Goal: Task Accomplishment & Management: Use online tool/utility

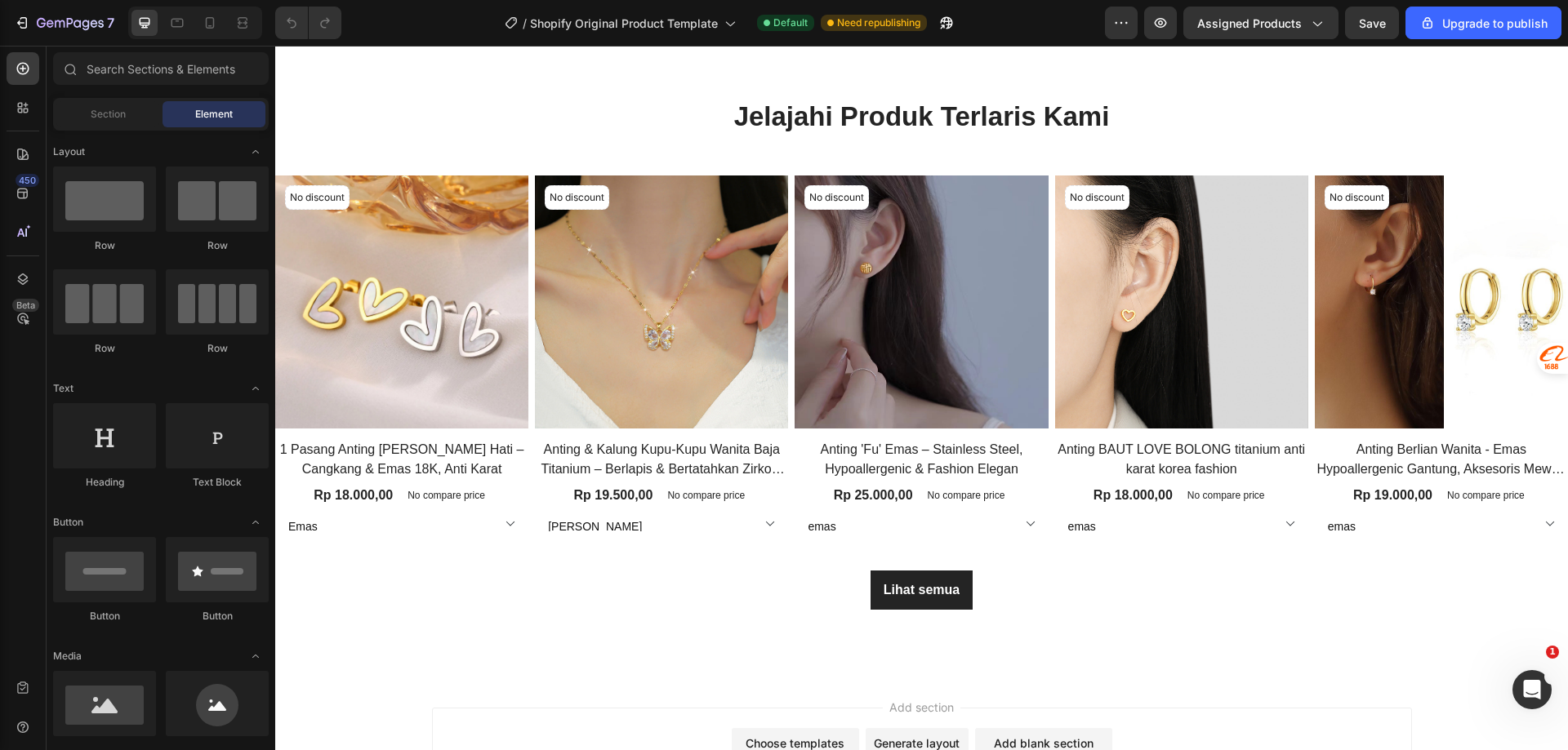
scroll to position [1131, 0]
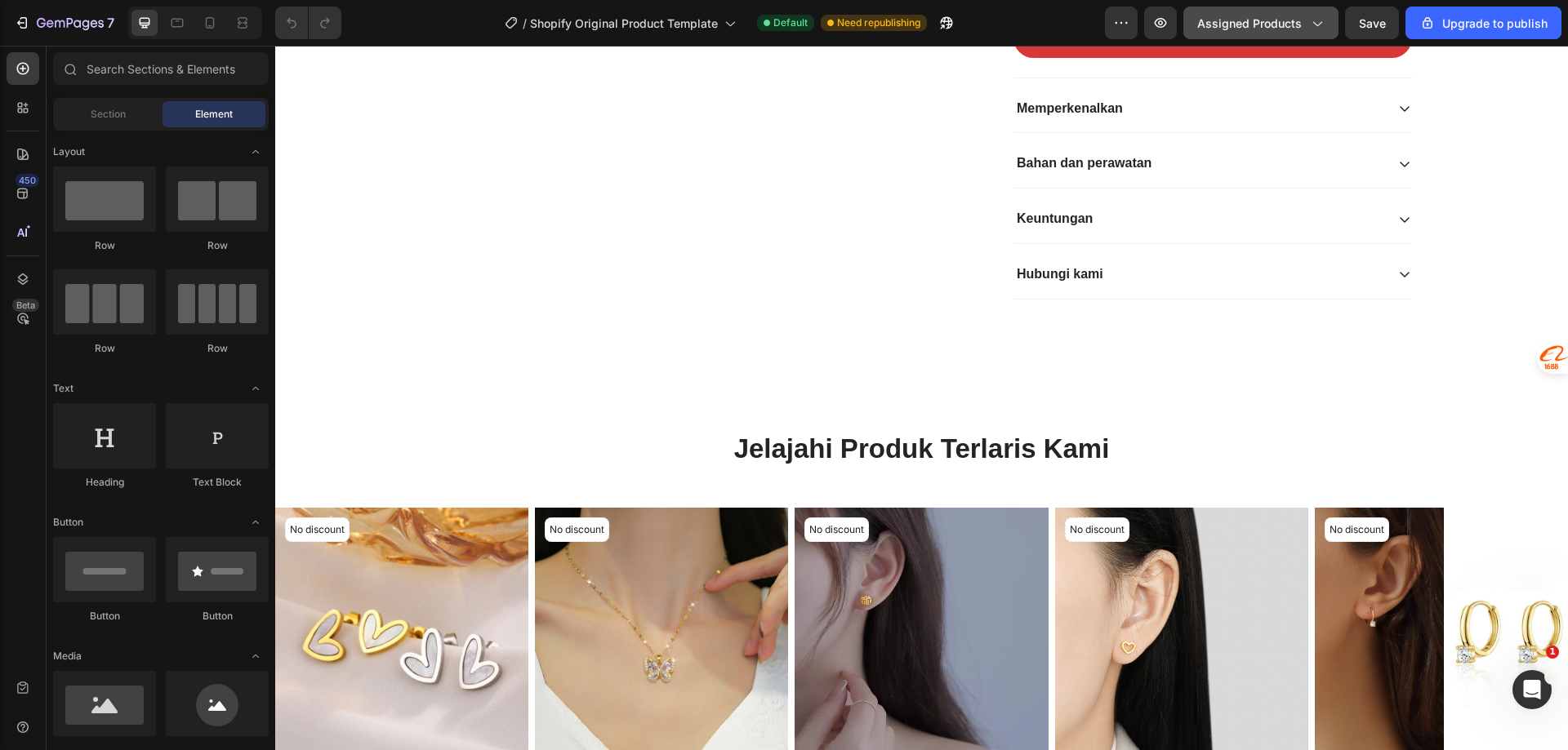
click at [1313, 17] on icon "button" at bounding box center [1316, 23] width 17 height 17
click at [1120, 40] on div "7 / Shopify Original Product Template Default Need republishing Preview Assigne…" at bounding box center [784, 23] width 1568 height 47
click at [1123, 23] on icon "button" at bounding box center [1121, 23] width 3 height 2
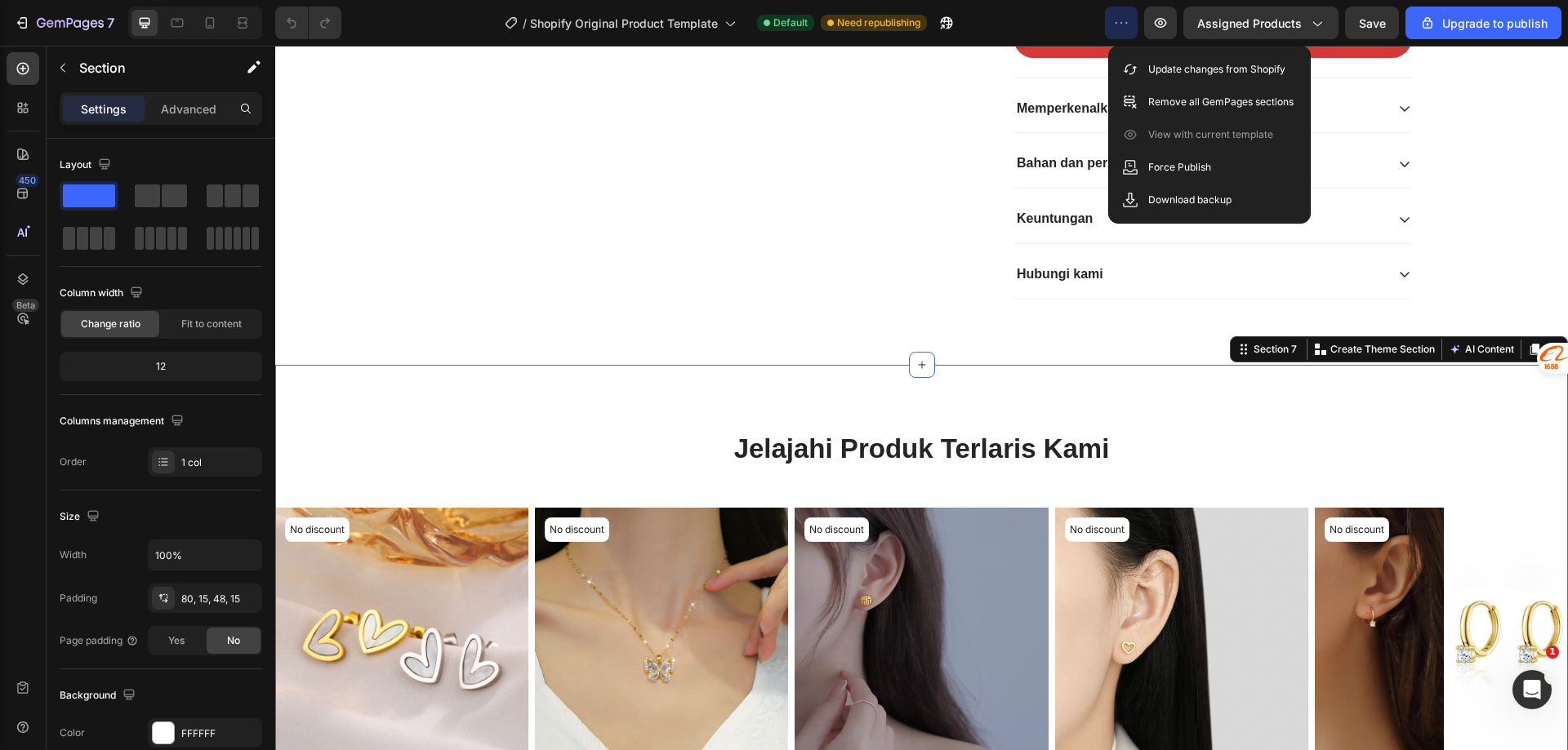
click at [1509, 365] on div "Jelajahi Produk Terlaris Kami Heading Row No discount Not be displayed when pub…" at bounding box center [920, 687] width 1292 height 643
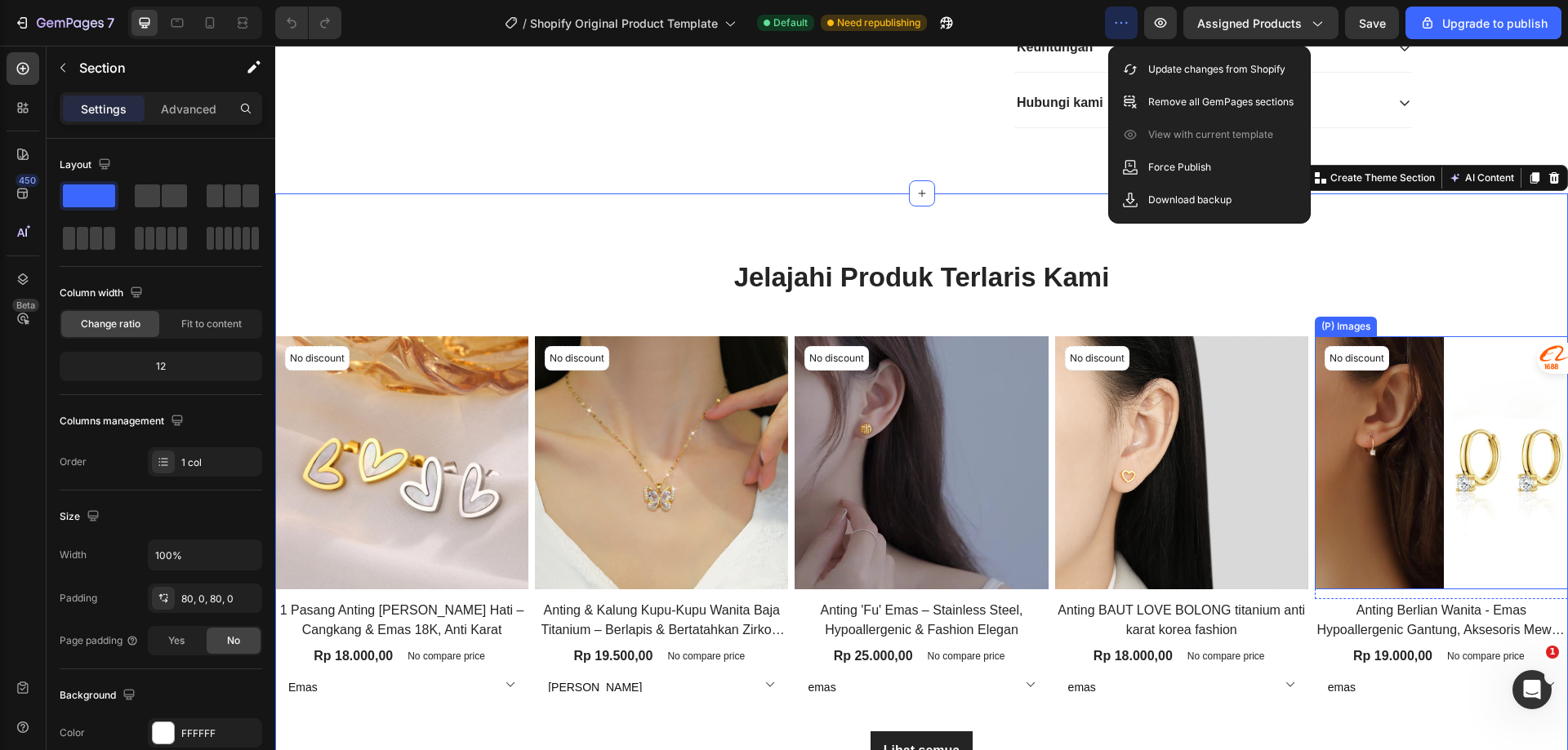
scroll to position [1539, 0]
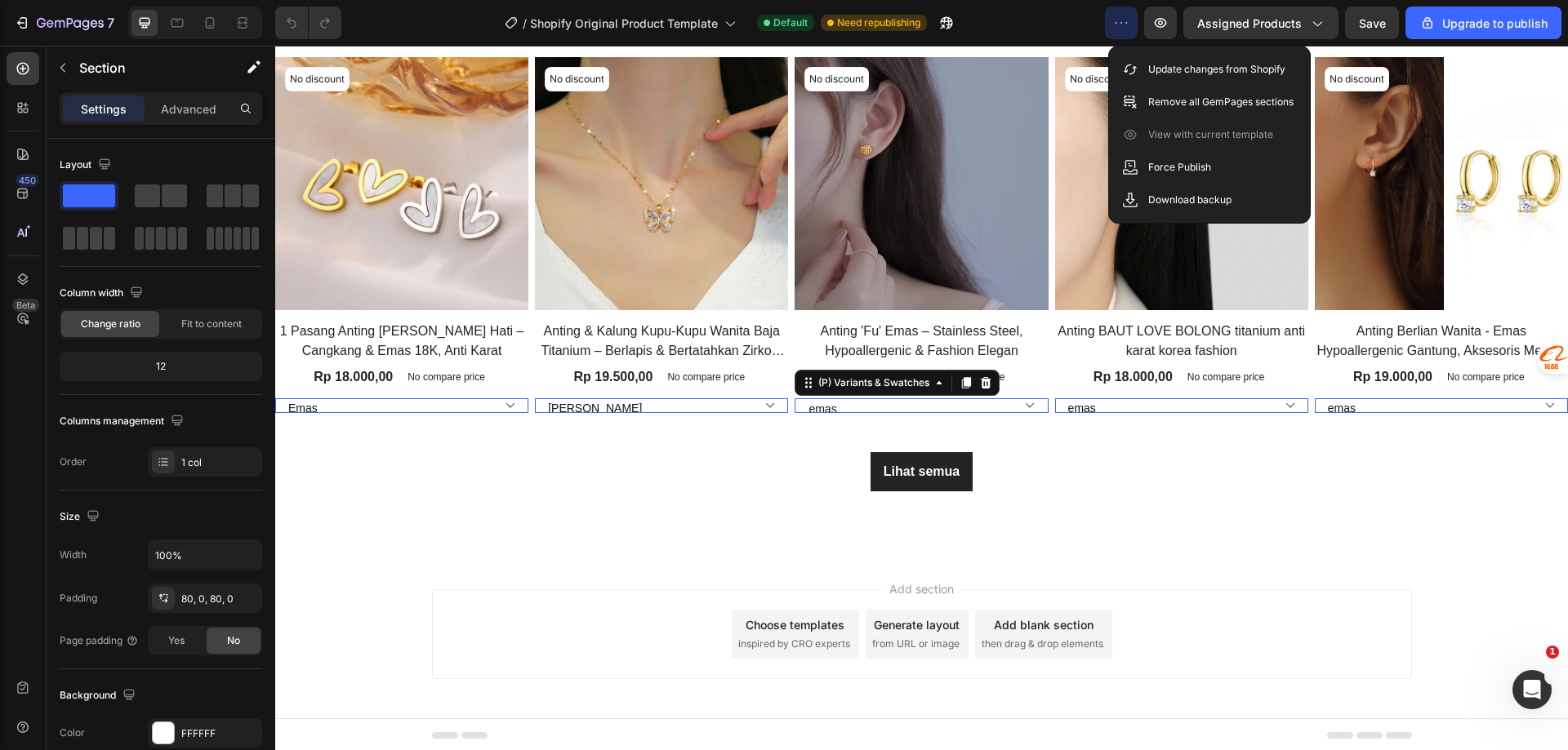
click at [1017, 403] on select "emas" at bounding box center [921, 406] width 253 height 15
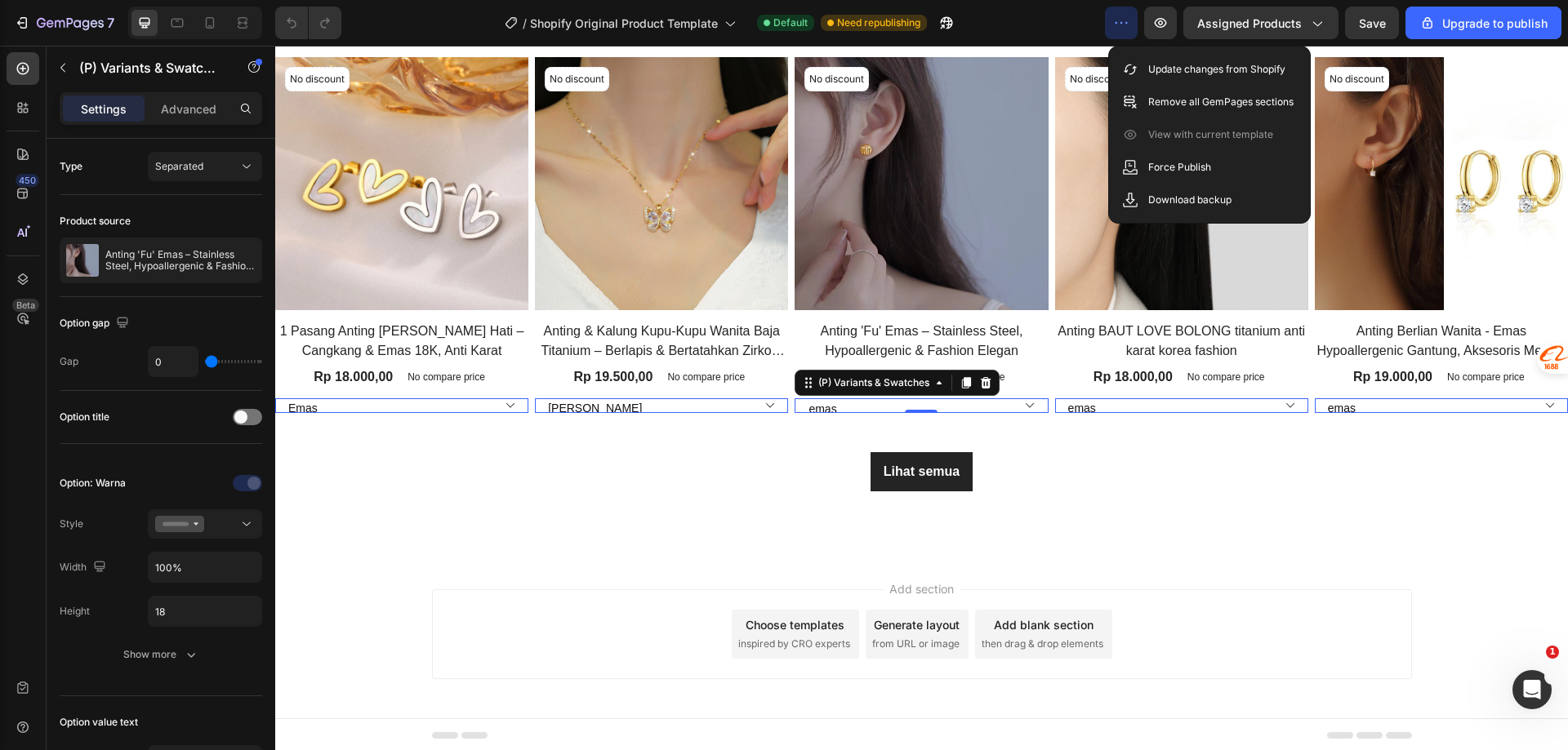
click at [1017, 403] on select "emas" at bounding box center [921, 406] width 253 height 15
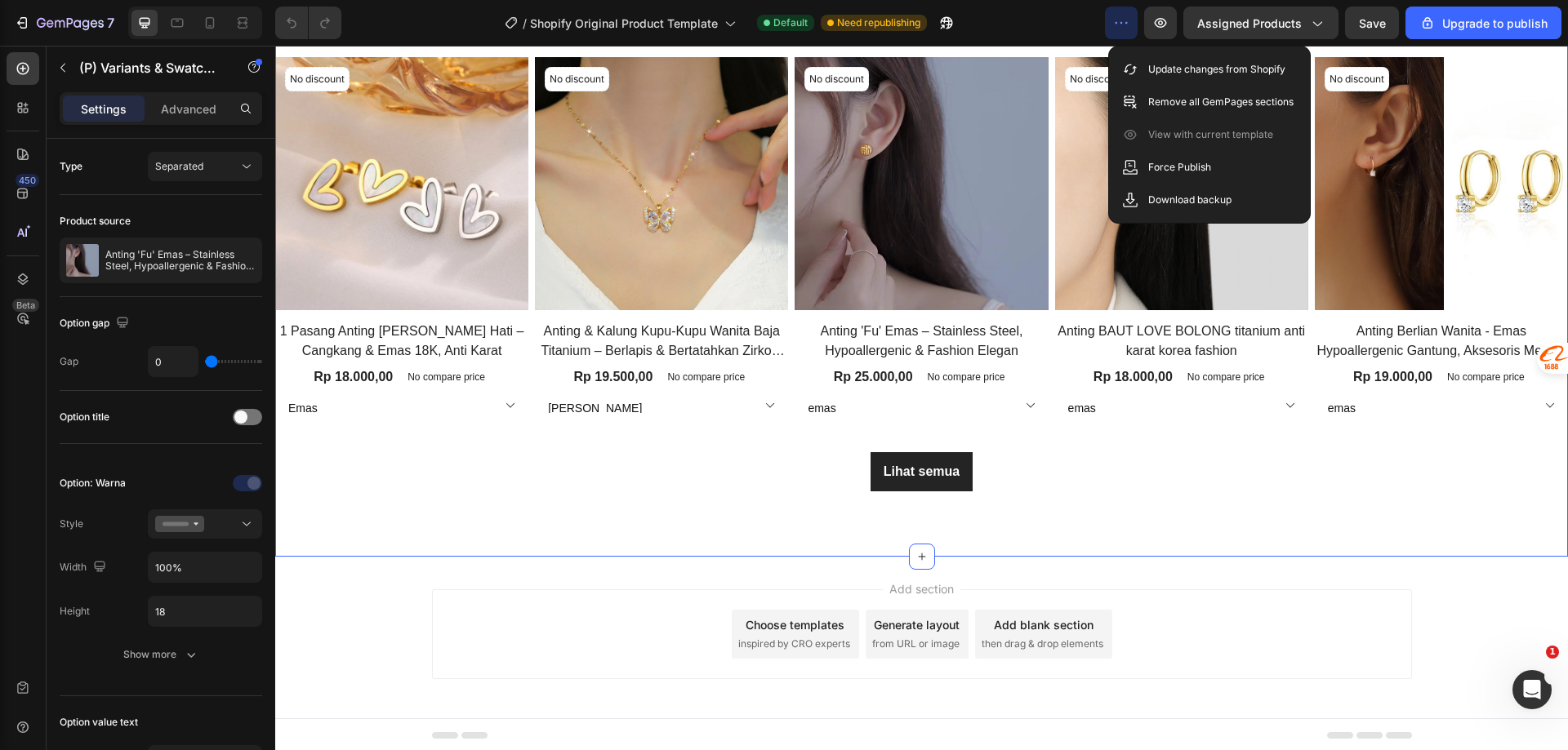
click at [1163, 493] on div "Jelajahi Produk Terlaris Kami Heading Row No discount Not be displayed when pub…" at bounding box center [920, 236] width 1292 height 643
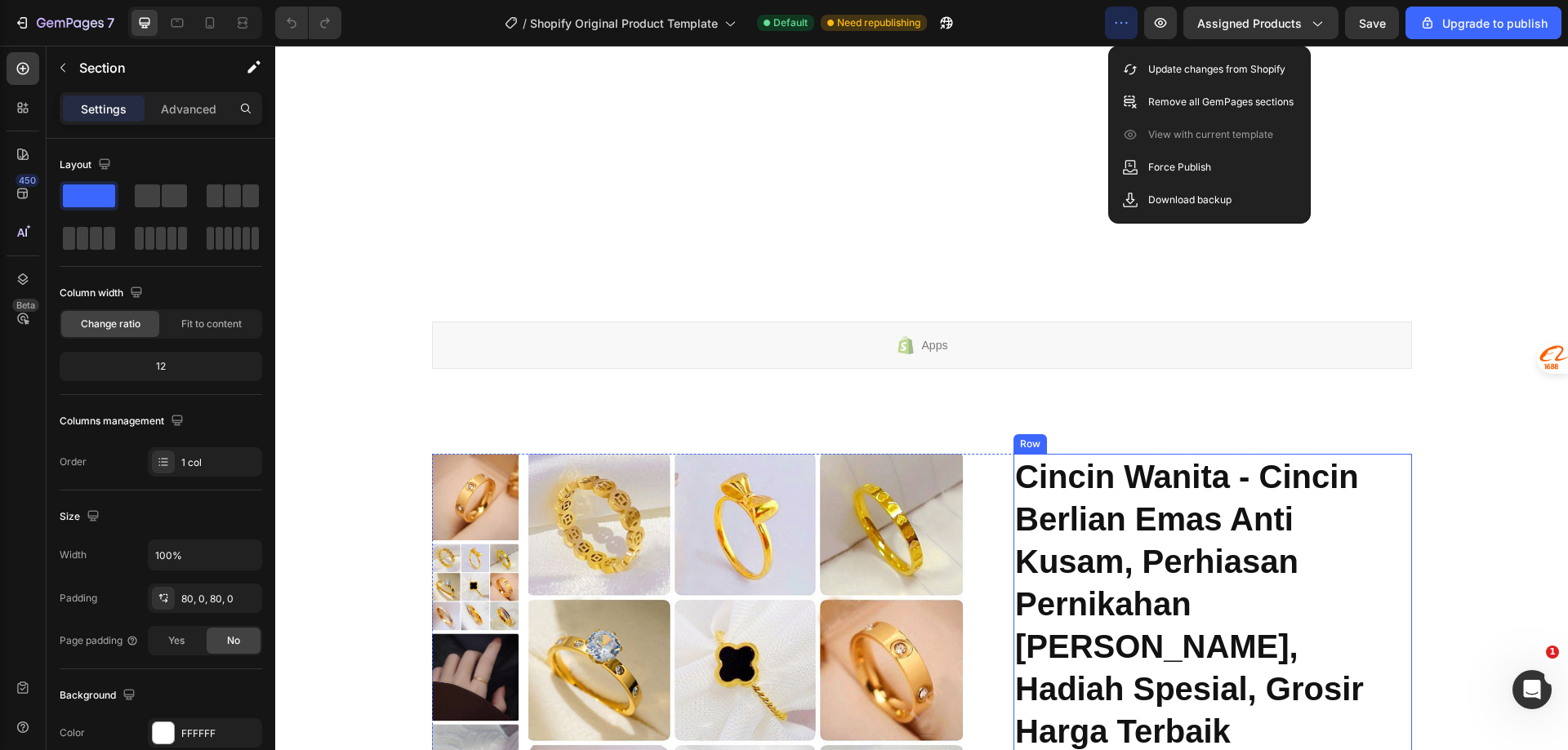
scroll to position [0, 0]
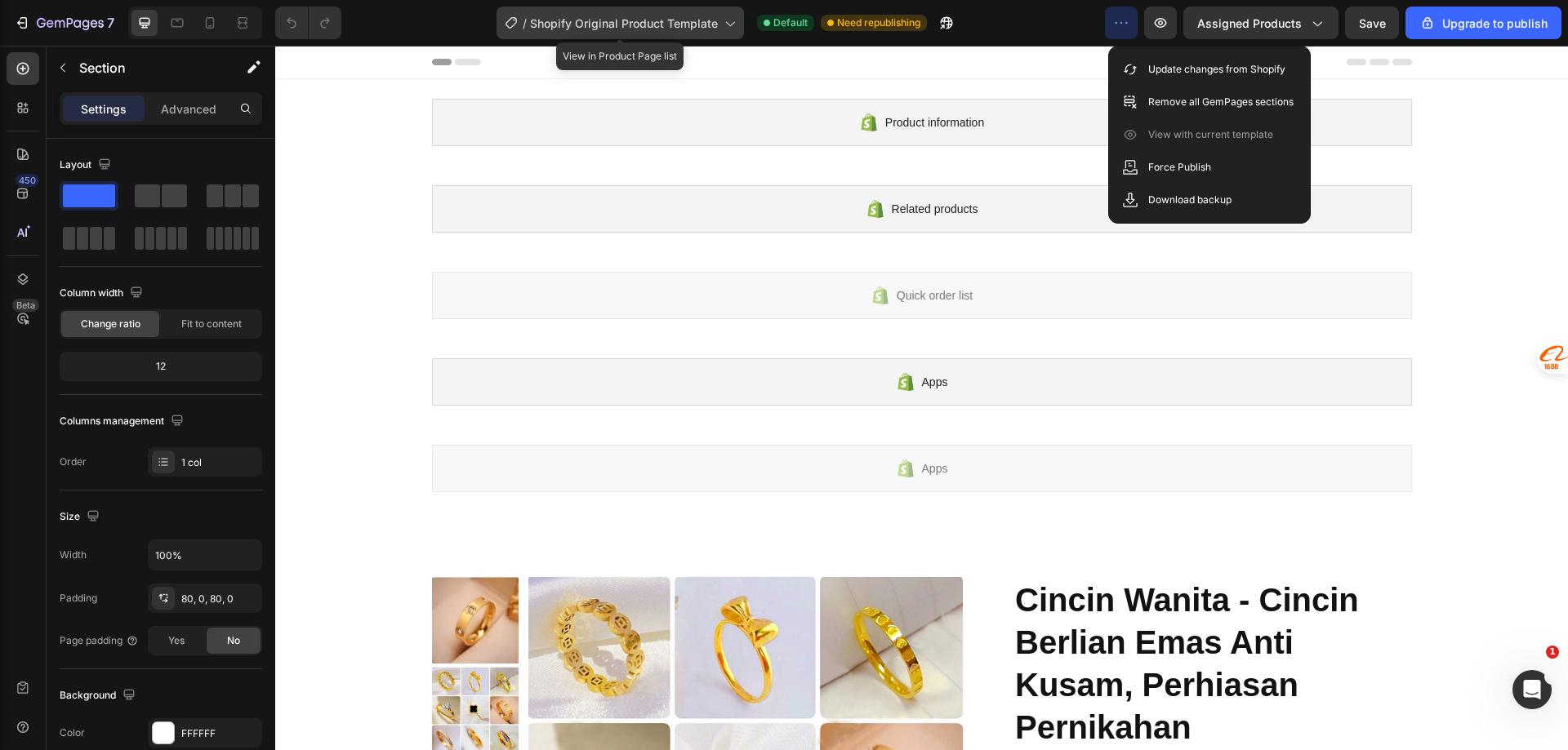
click at [597, 19] on span "Shopify Original Product Template" at bounding box center [624, 23] width 188 height 17
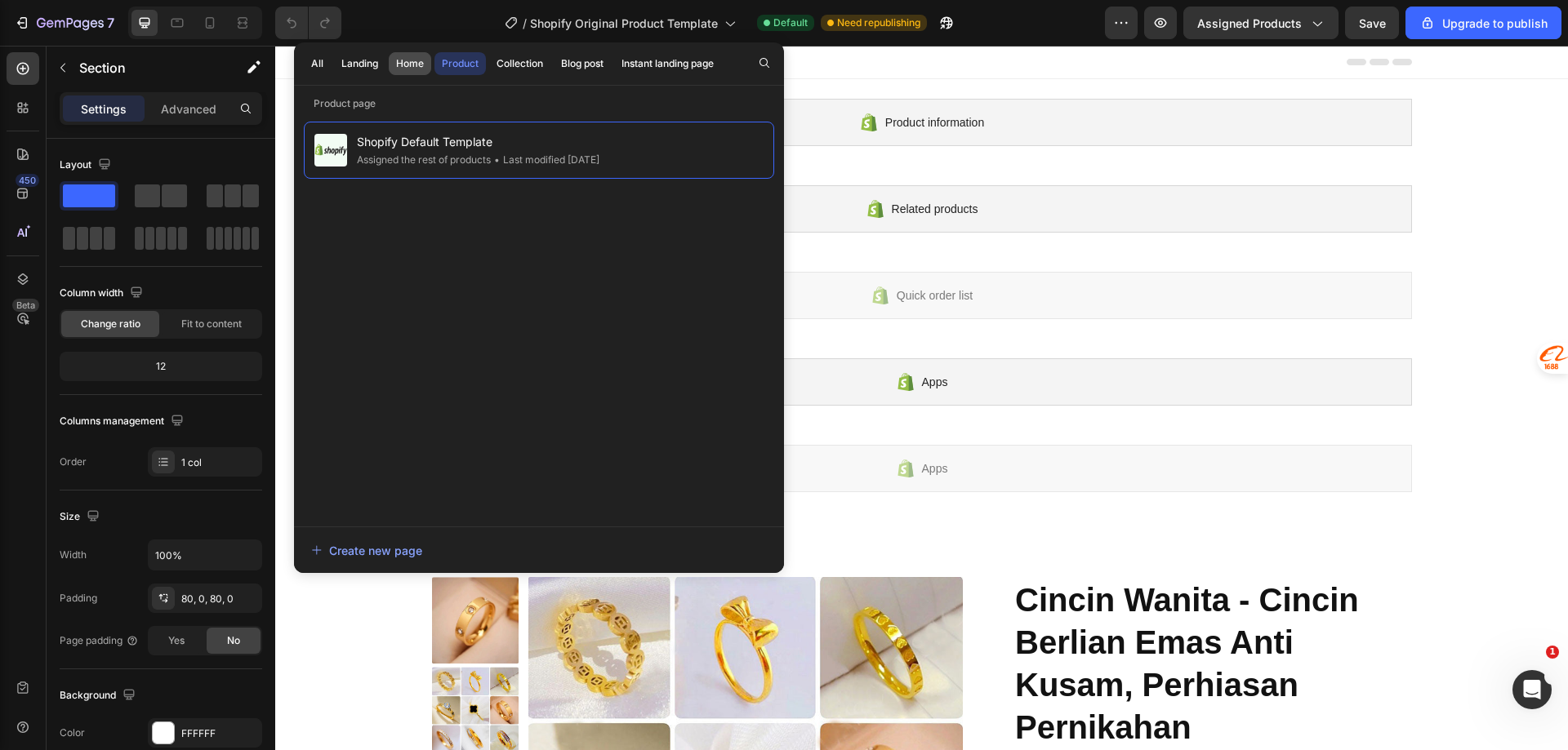
click at [419, 57] on div "Home" at bounding box center [410, 63] width 28 height 15
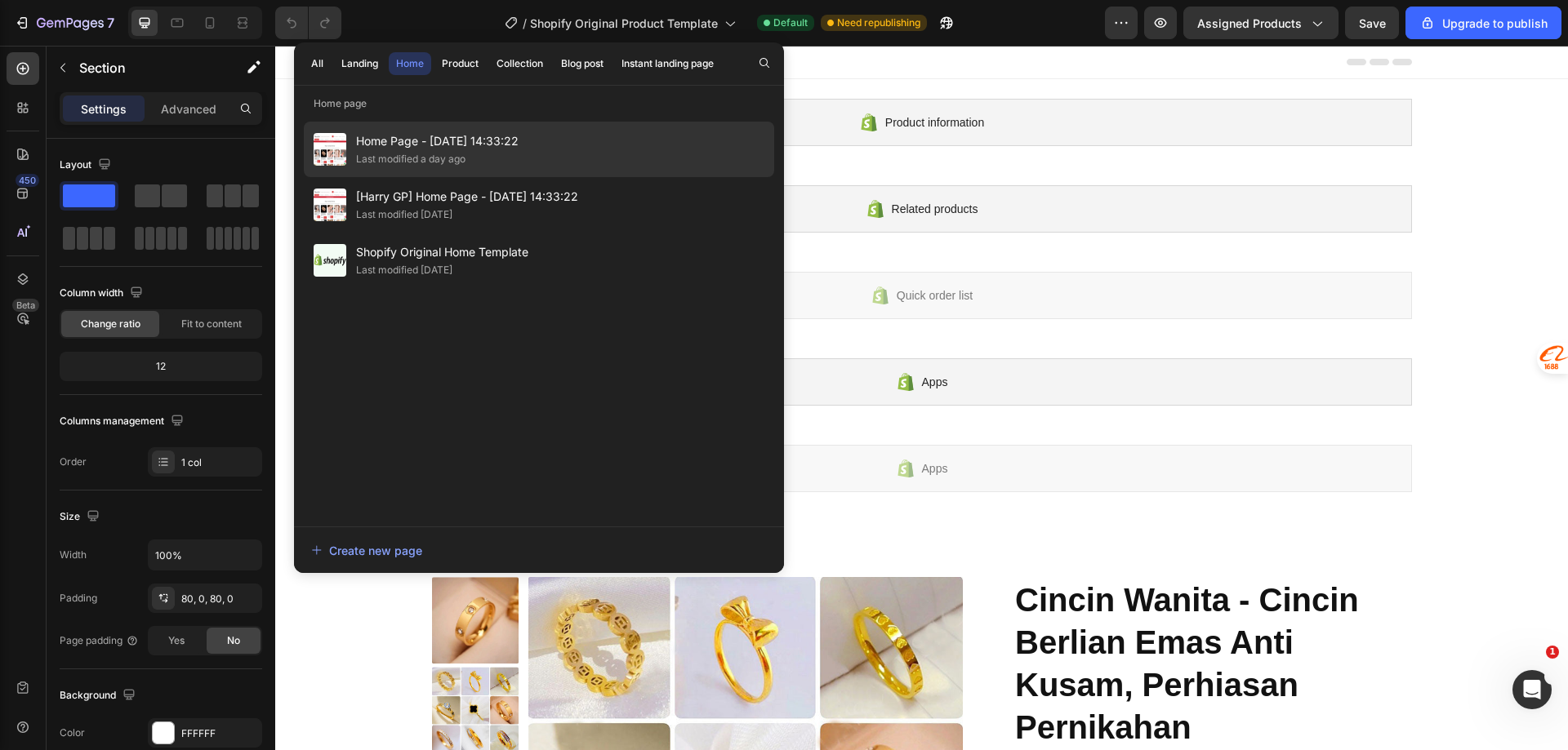
click at [442, 156] on div "Last modified a day ago" at bounding box center [410, 159] width 109 height 17
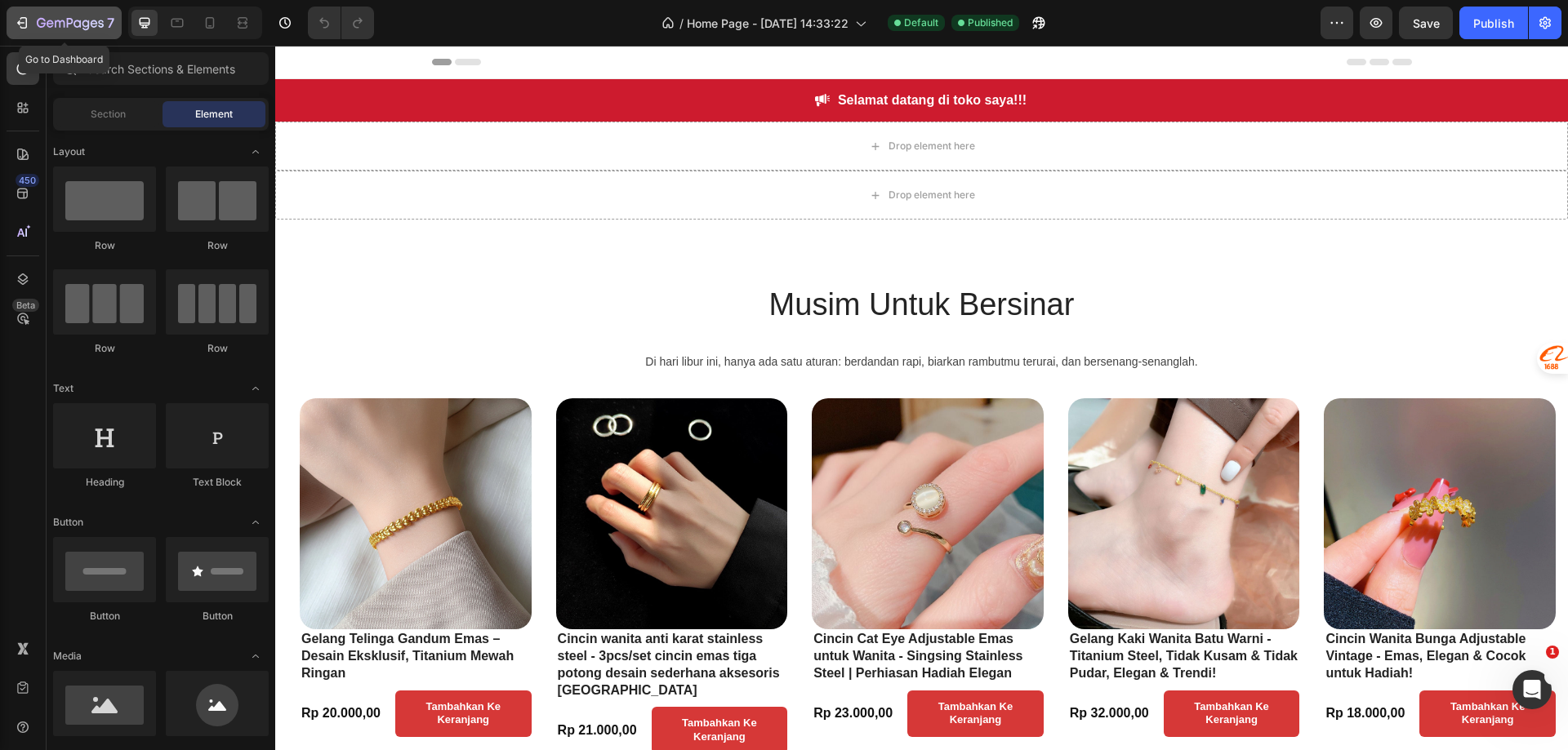
click at [30, 30] on icon "button" at bounding box center [22, 23] width 17 height 17
